Goal: Task Accomplishment & Management: Complete application form

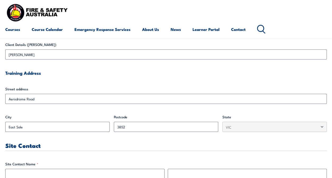
scroll to position [158, 0]
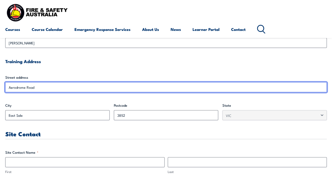
click at [9, 87] on input "Aerodrome Road" at bounding box center [165, 87] width 321 height 10
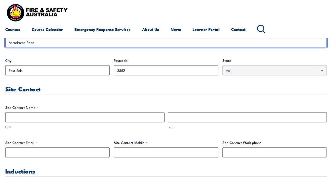
scroll to position [211, 0]
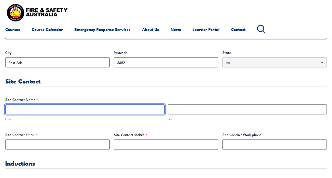
click at [30, 108] on input "First" at bounding box center [84, 109] width 159 height 10
type input "[PERSON_NAME]"
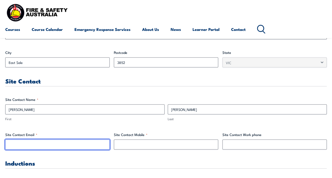
type input "[EMAIL_ADDRESS][DOMAIN_NAME]"
type input "0412643290"
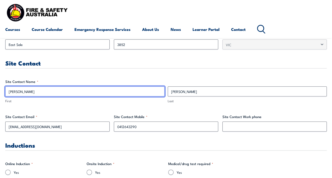
scroll to position [237, 0]
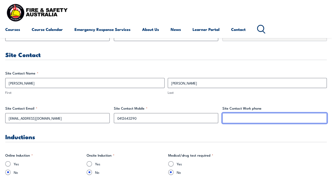
click at [233, 117] on input "Site Contact Work phone" at bounding box center [274, 118] width 104 height 10
type input "0417868722"
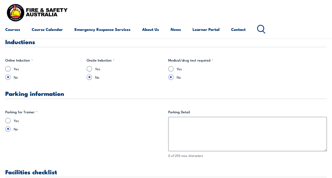
scroll to position [343, 0]
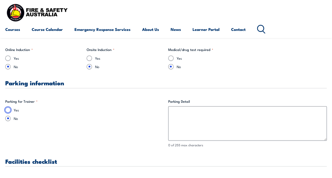
click at [8, 110] on input "Yes" at bounding box center [7, 109] width 5 height 5
radio input "true"
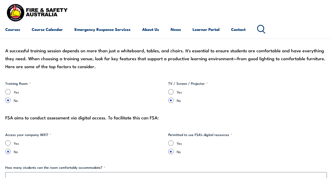
scroll to position [475, 0]
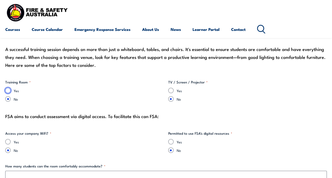
click at [8, 90] on input "Yes" at bounding box center [7, 90] width 5 height 5
radio input "true"
click at [172, 90] on input "Yes" at bounding box center [170, 90] width 5 height 5
radio input "true"
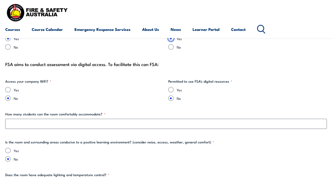
scroll to position [528, 0]
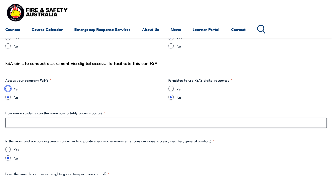
click at [8, 88] on input "Yes" at bounding box center [7, 88] width 5 height 5
radio input "true"
click at [172, 89] on input "Yes" at bounding box center [170, 88] width 5 height 5
radio input "true"
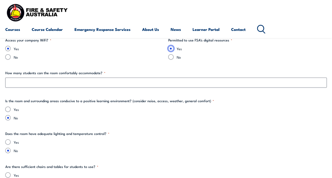
scroll to position [580, 0]
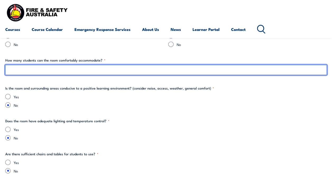
click at [20, 70] on input "How many students can the room comfortably accommodate? *" at bounding box center [165, 70] width 321 height 10
type input "8-10"
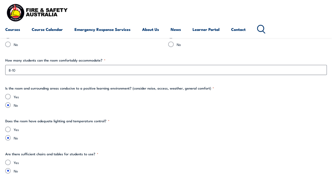
click at [63, 104] on label "No" at bounding box center [170, 104] width 313 height 5
click at [11, 104] on input "No" at bounding box center [7, 104] width 5 height 5
click at [8, 97] on input "Yes" at bounding box center [7, 96] width 5 height 5
radio input "true"
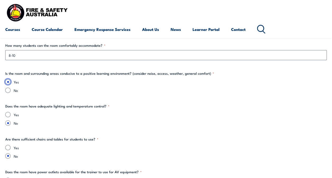
scroll to position [607, 0]
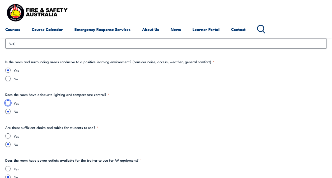
click at [8, 102] on input "Yes" at bounding box center [7, 102] width 5 height 5
radio input "true"
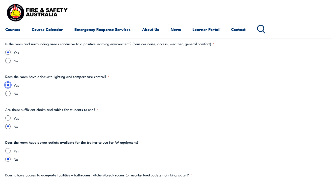
scroll to position [633, 0]
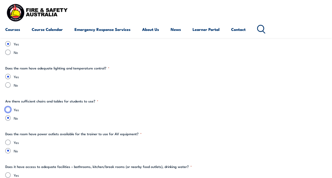
click at [7, 110] on input "Yes" at bounding box center [7, 109] width 5 height 5
radio input "true"
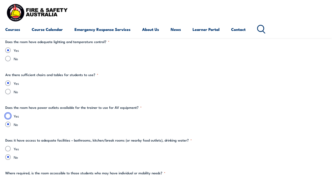
click at [7, 115] on input "Yes" at bounding box center [7, 115] width 5 height 5
radio input "true"
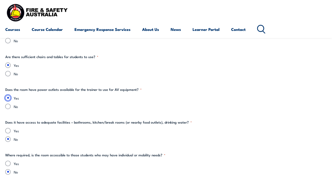
scroll to position [686, 0]
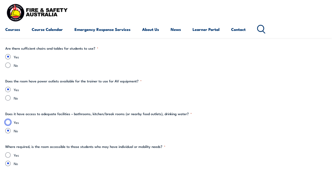
click at [8, 122] on input "Yes" at bounding box center [7, 122] width 5 height 5
radio input "true"
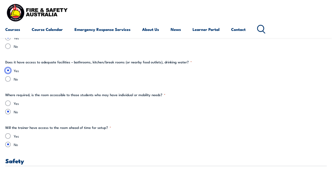
scroll to position [739, 0]
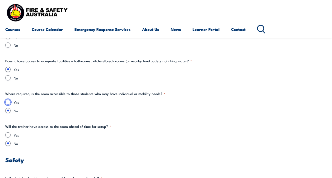
click at [7, 101] on input "Yes" at bounding box center [7, 101] width 5 height 5
radio input "true"
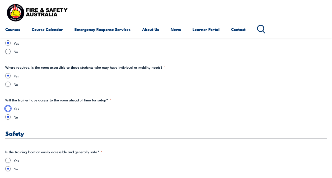
click at [8, 107] on input "Yes" at bounding box center [7, 108] width 5 height 5
radio input "true"
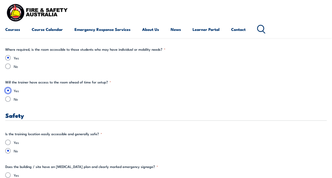
scroll to position [792, 0]
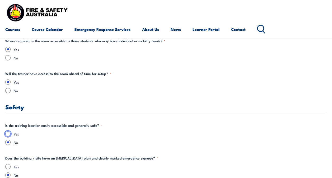
click at [7, 133] on input "Yes" at bounding box center [7, 133] width 5 height 5
radio input "true"
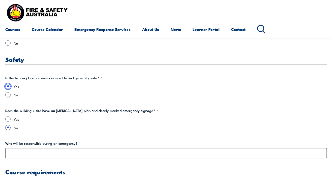
scroll to position [844, 0]
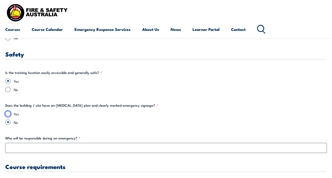
click at [7, 113] on input "Yes" at bounding box center [7, 113] width 5 height 5
radio input "true"
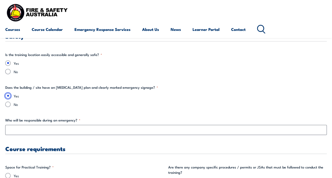
scroll to position [871, 0]
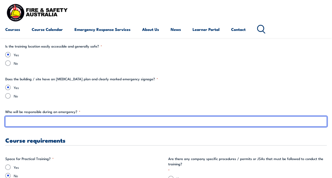
click at [17, 123] on input "Who will be responsible during an emergency? *" at bounding box center [165, 121] width 321 height 10
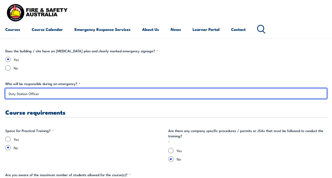
scroll to position [924, 0]
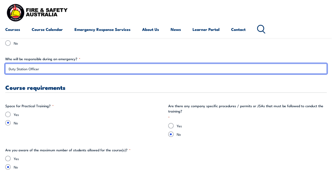
type input "Duty Station Officer"
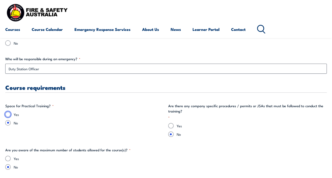
drag, startPoint x: 9, startPoint y: 113, endPoint x: 15, endPoint y: 116, distance: 6.9
click at [8, 113] on input "Yes" at bounding box center [7, 114] width 5 height 5
radio input "true"
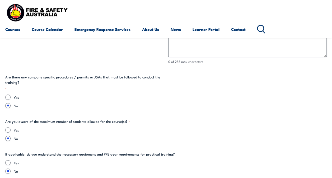
scroll to position [1029, 0]
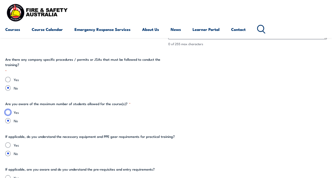
click at [7, 112] on input "Yes" at bounding box center [7, 112] width 5 height 5
radio input "true"
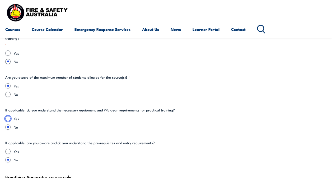
click at [8, 118] on input "Yes" at bounding box center [7, 118] width 5 height 5
radio input "true"
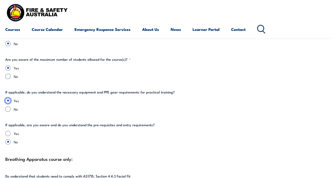
scroll to position [1082, 0]
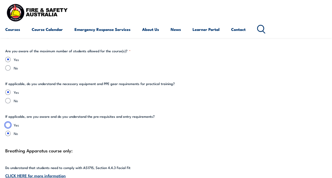
click at [9, 125] on input "Yes" at bounding box center [7, 124] width 5 height 5
radio input "true"
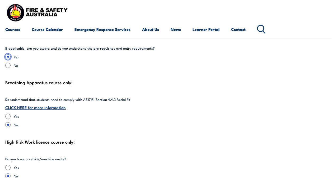
scroll to position [1161, 0]
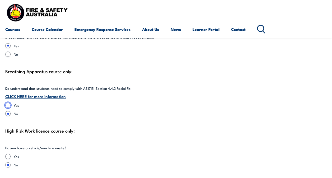
click at [6, 105] on input "Yes" at bounding box center [7, 104] width 5 height 5
radio input "true"
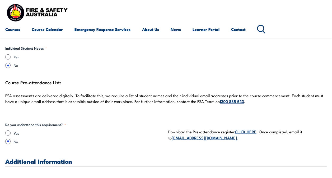
scroll to position [1398, 0]
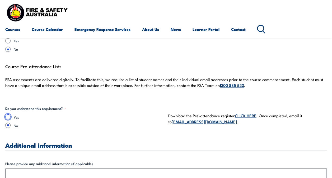
click at [8, 117] on input "Yes" at bounding box center [7, 116] width 5 height 5
radio input "true"
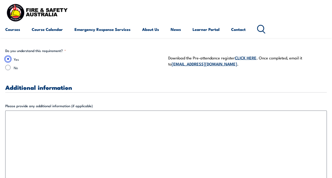
scroll to position [1451, 0]
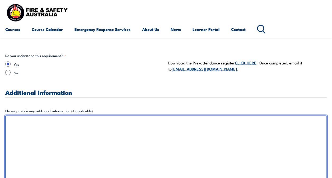
click at [21, 123] on textarea "Please provide any additional information (if applicable)" at bounding box center [165, 153] width 321 height 76
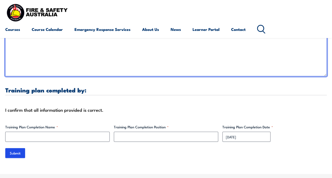
scroll to position [1583, 0]
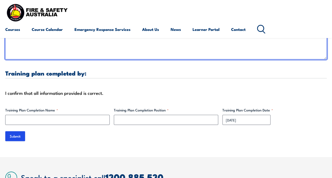
type textarea "Recurrency training for Fire Fighting Crews."
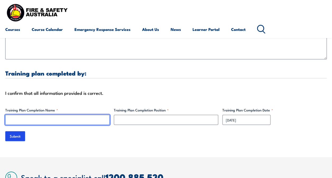
click at [28, 117] on input "Training Plan Completion Name *" at bounding box center [57, 120] width 104 height 10
type input "[PERSON_NAME]"
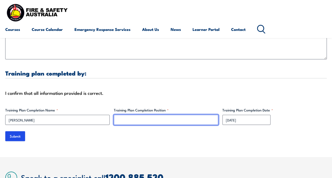
click at [121, 118] on input "Training Plan Completion Position *" at bounding box center [166, 120] width 104 height 10
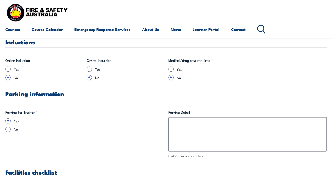
scroll to position [343, 0]
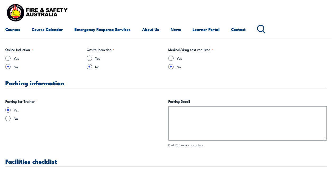
type input "Fire Capability Manager"
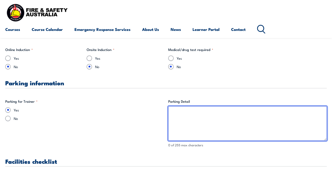
click at [174, 109] on textarea "Parking Detail" at bounding box center [247, 123] width 159 height 34
type textarea "Trainer will require"
drag, startPoint x: 171, startPoint y: 113, endPoint x: 202, endPoint y: 113, distance: 30.9
click at [202, 113] on textarea "Trainer will require" at bounding box center [247, 123] width 159 height 34
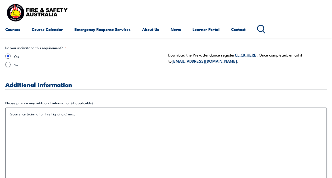
scroll to position [1478, 0]
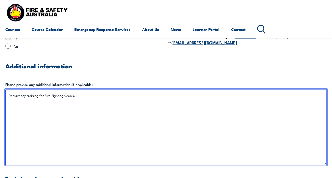
drag, startPoint x: 10, startPoint y: 99, endPoint x: 14, endPoint y: 99, distance: 3.7
click at [10, 99] on textarea "Recurrency training for Fire Fighting Crews." at bounding box center [165, 127] width 321 height 76
click at [78, 96] on textarea "Recurrency training for Fire Fighting Crews." at bounding box center [165, 127] width 321 height 76
click at [101, 100] on textarea "Recurrency training for Fire Fighting Crews. We will require the trainers full …" at bounding box center [165, 127] width 321 height 76
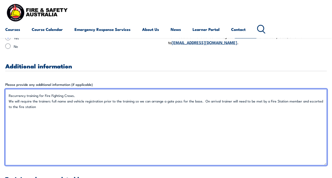
click at [8, 104] on textarea "Recurrency training for Fire Fighting Crews. We will require the trainers full …" at bounding box center [165, 127] width 321 height 76
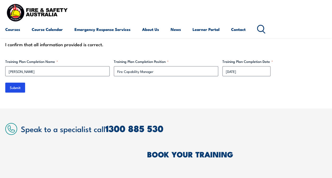
scroll to position [1636, 0]
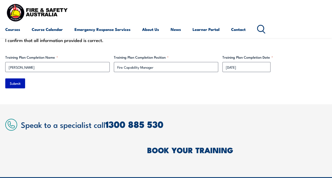
type textarea "Recurrency training for Fire Fighting Crews. We will require the trainers full …"
click at [22, 83] on input "Submit" at bounding box center [15, 83] width 20 height 10
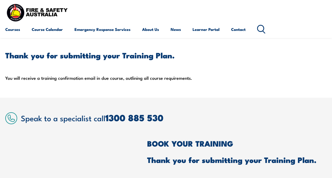
scroll to position [0, 0]
